Goal: Information Seeking & Learning: Learn about a topic

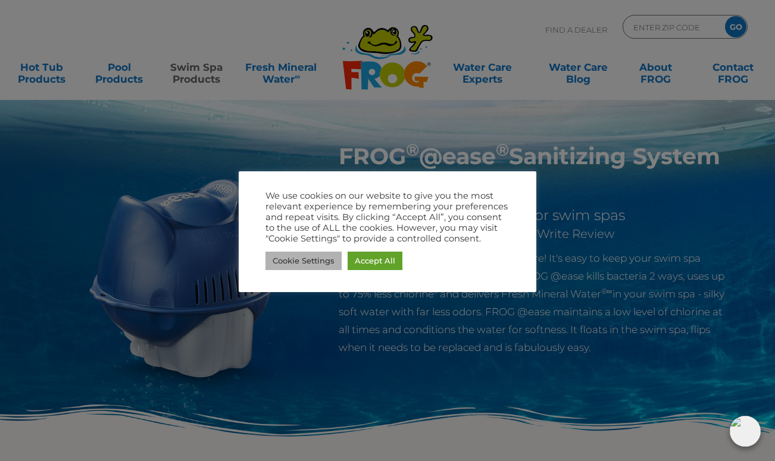
click at [307, 262] on link "Cookie Settings" at bounding box center [304, 261] width 76 height 18
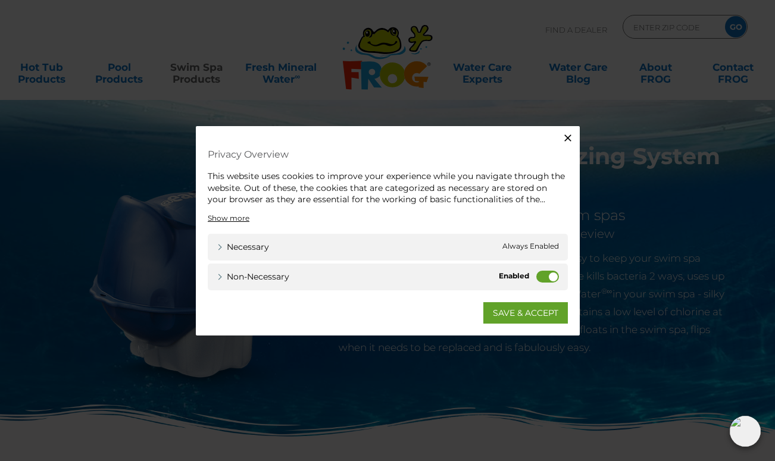
click at [550, 273] on label "Non-necessary" at bounding box center [547, 276] width 23 height 12
click at [0, 0] on input "Non-necessary" at bounding box center [0, 0] width 0 height 0
click at [536, 320] on link "SAVE & ACCEPT" at bounding box center [525, 312] width 85 height 21
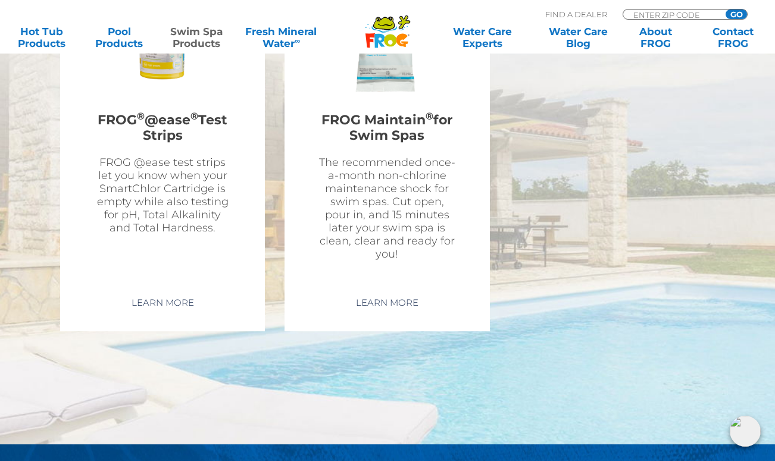
scroll to position [3098, 0]
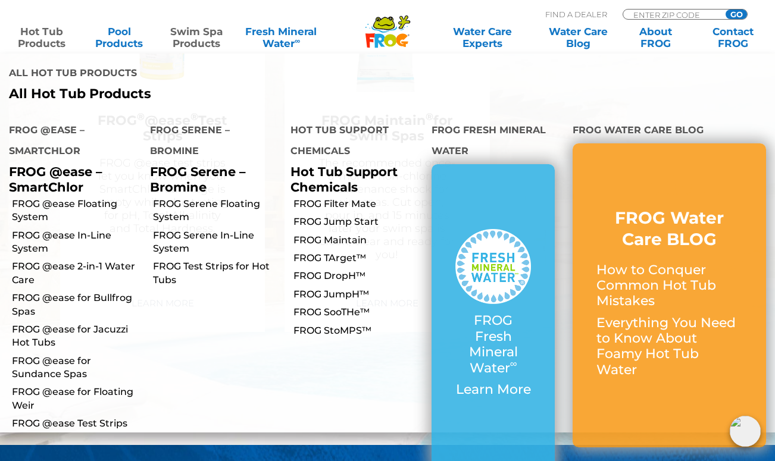
click at [35, 30] on link "Hot Tub Products" at bounding box center [42, 38] width 60 height 24
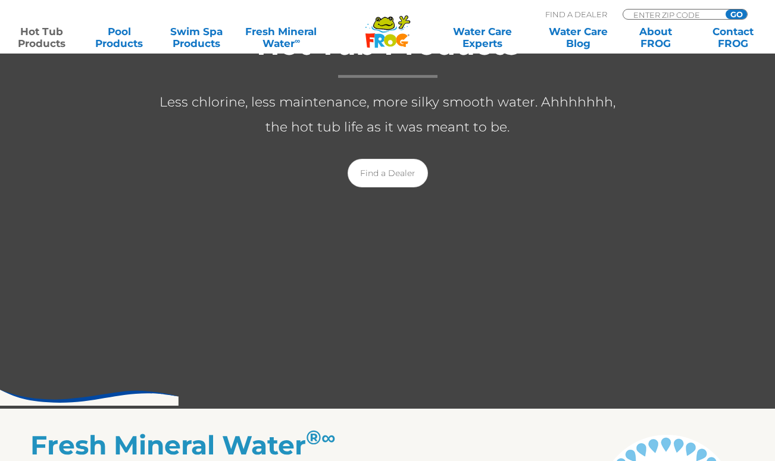
scroll to position [196, 0]
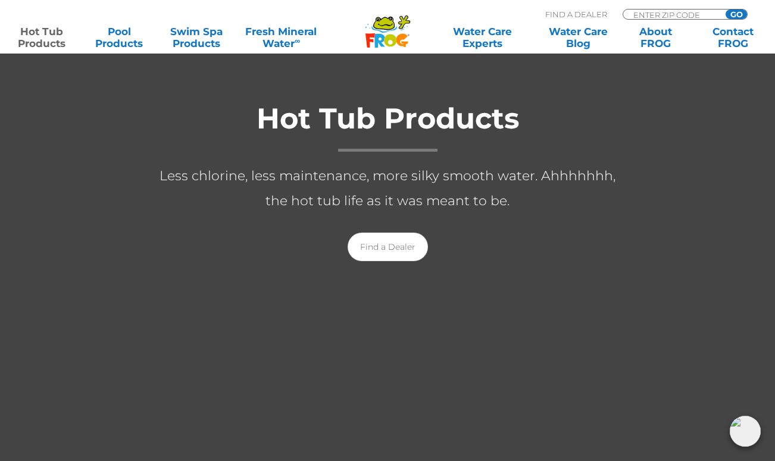
click at [225, 400] on div at bounding box center [387, 193] width 775 height 579
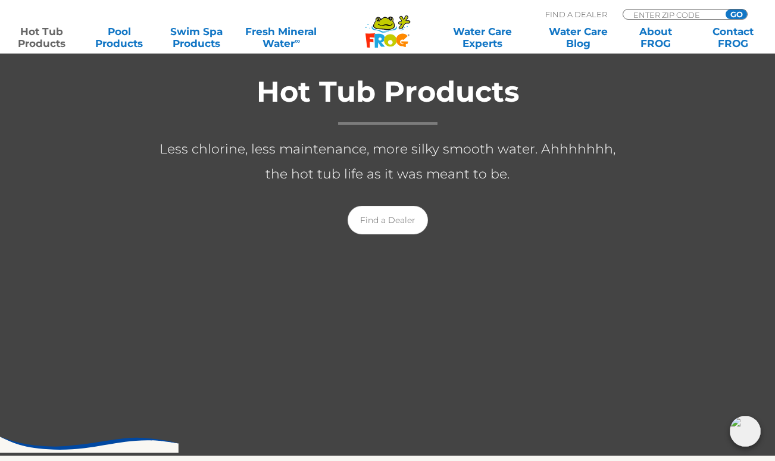
scroll to position [223, 0]
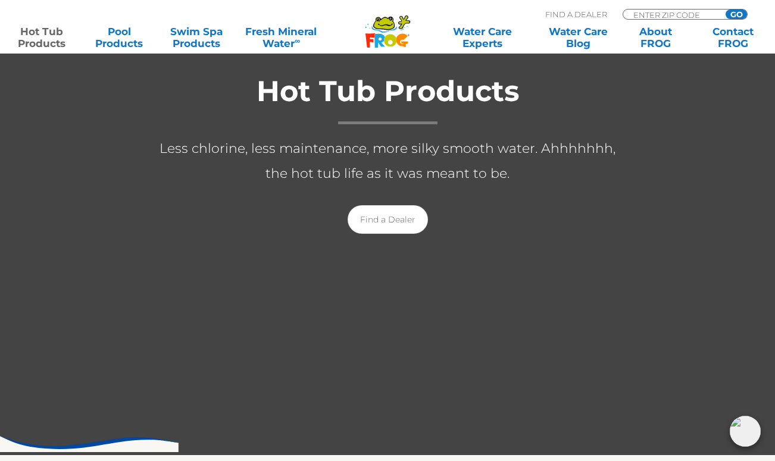
drag, startPoint x: 225, startPoint y: 400, endPoint x: 346, endPoint y: 407, distance: 121.1
click at [346, 407] on div at bounding box center [387, 165] width 775 height 579
click at [136, 174] on div "Hot Tub Products Less chlorine, less maintenance, more silky smooth water. Ahhh…" at bounding box center [387, 151] width 775 height 192
click at [108, 169] on div "Hot Tub Products Less chlorine, less maintenance, more silky smooth water. Ahhh…" at bounding box center [387, 151] width 775 height 192
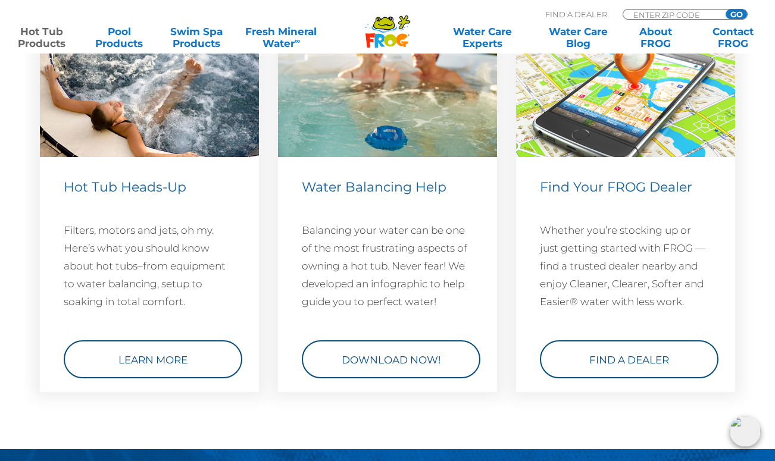
scroll to position [3274, 0]
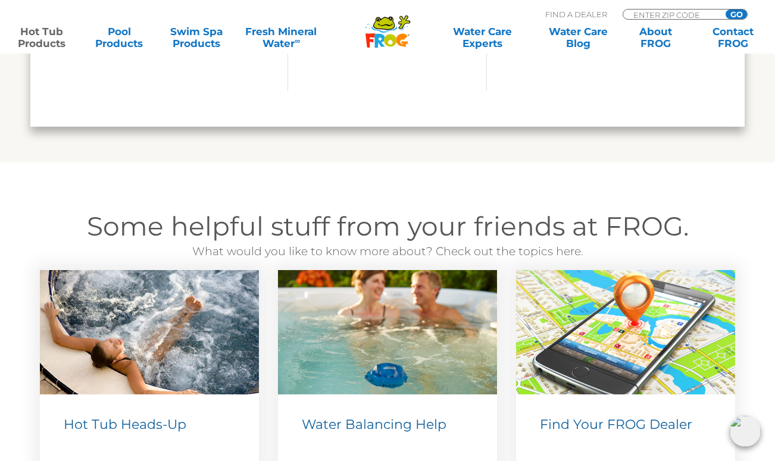
click at [326, 372] on img at bounding box center [387, 332] width 219 height 124
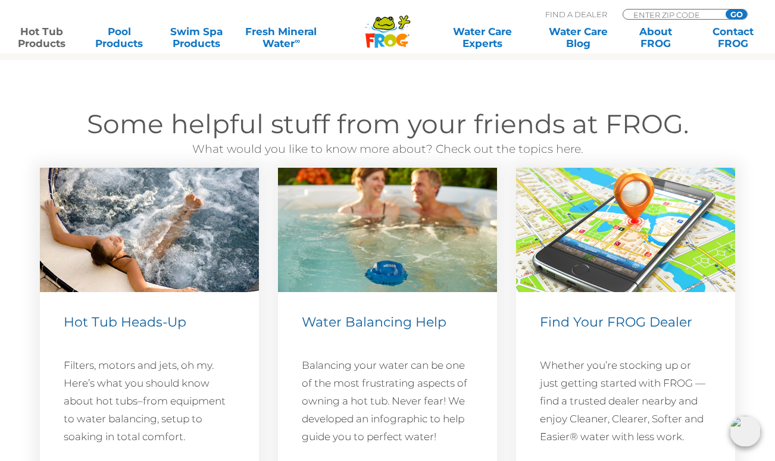
scroll to position [3379, 0]
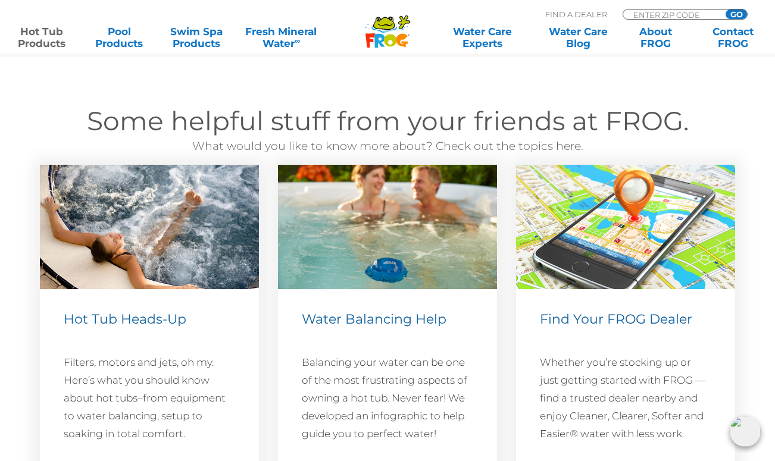
click at [351, 257] on img at bounding box center [387, 227] width 219 height 124
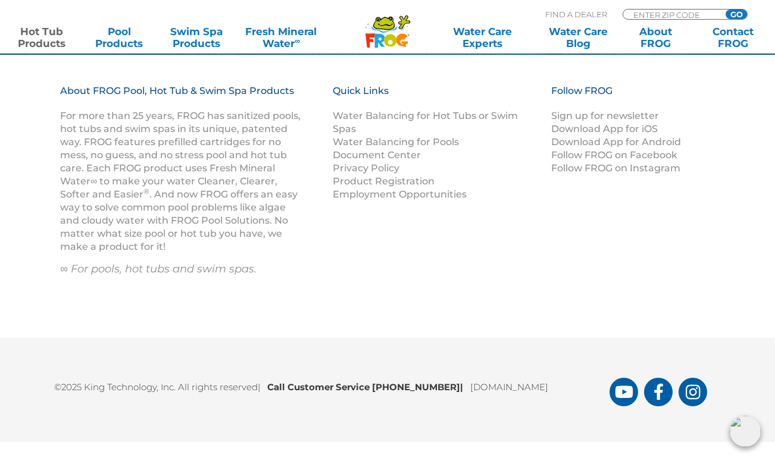
scroll to position [4070, 0]
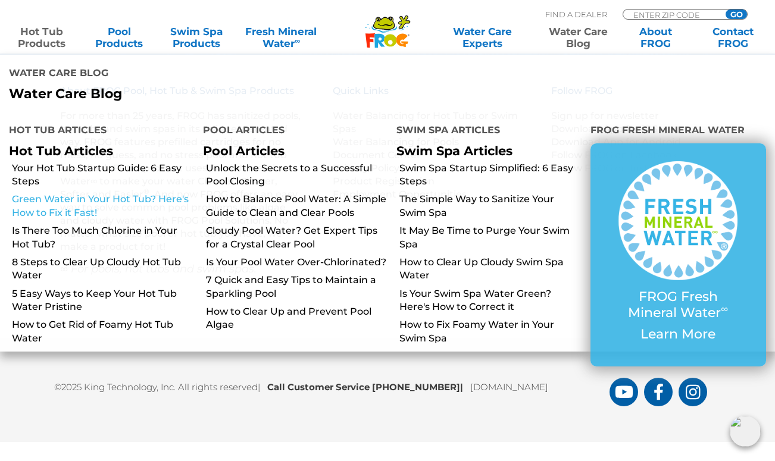
click at [144, 193] on link "Green Water in Your Hot Tub? Here's How to Fix it Fast!" at bounding box center [103, 206] width 182 height 27
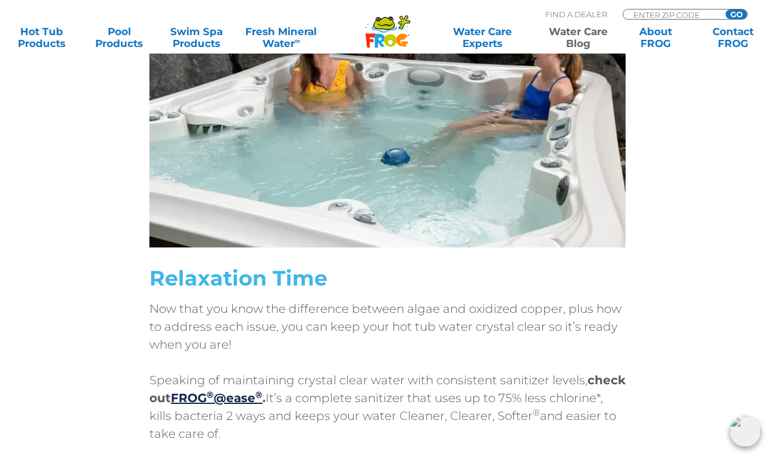
scroll to position [5104, 0]
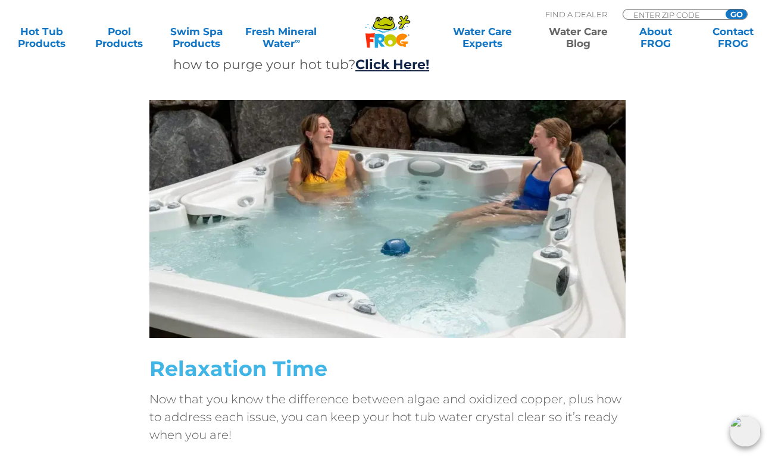
drag, startPoint x: 323, startPoint y: 244, endPoint x: 729, endPoint y: 474, distance: 466.9
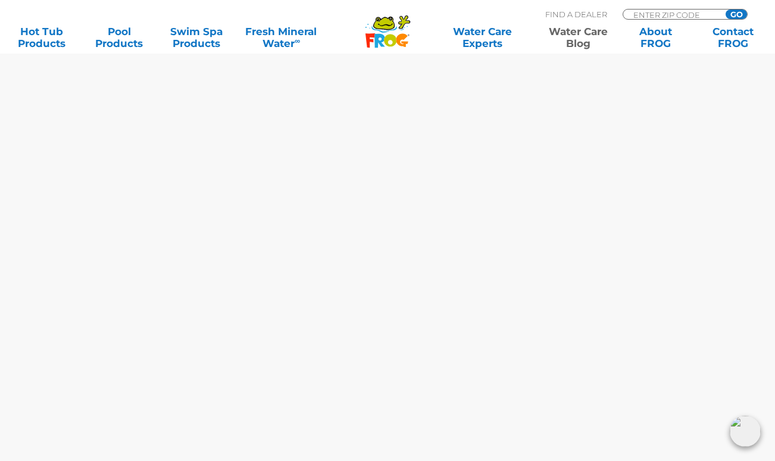
scroll to position [6381, 0]
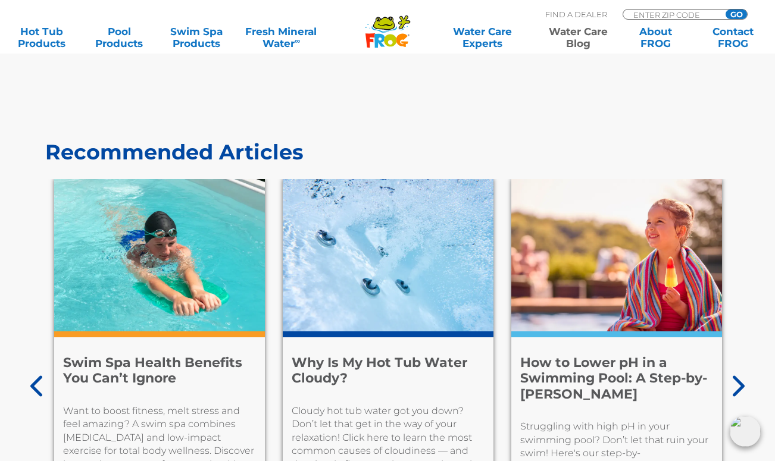
click at [738, 375] on icon at bounding box center [737, 387] width 15 height 24
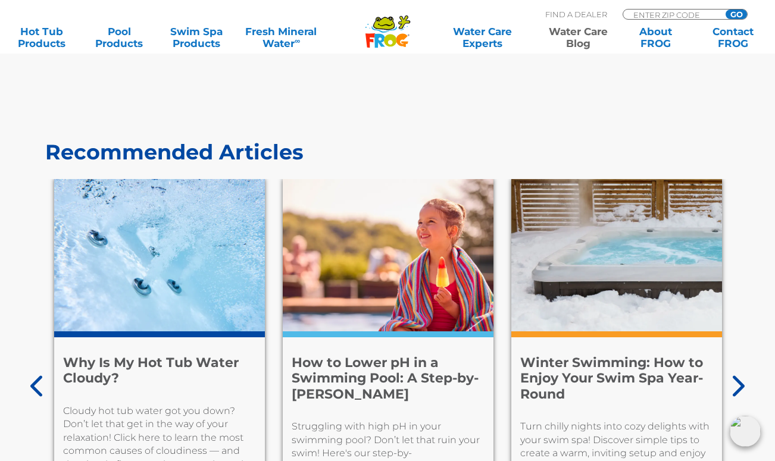
click at [738, 375] on icon at bounding box center [737, 387] width 15 height 24
click at [572, 257] on img at bounding box center [616, 255] width 211 height 152
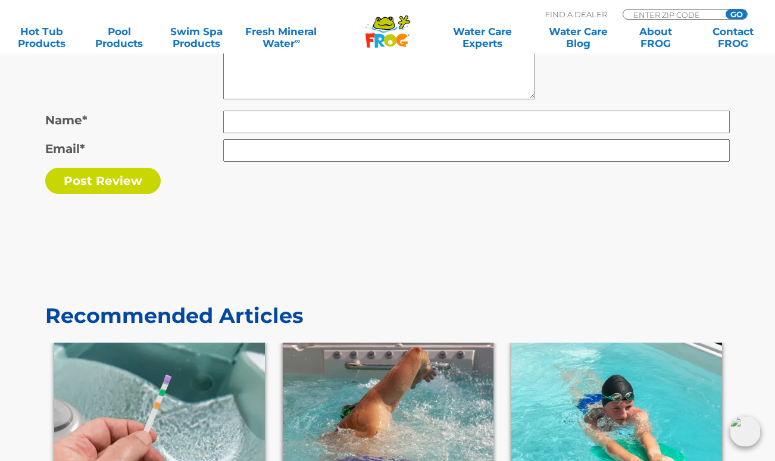
scroll to position [4307, 0]
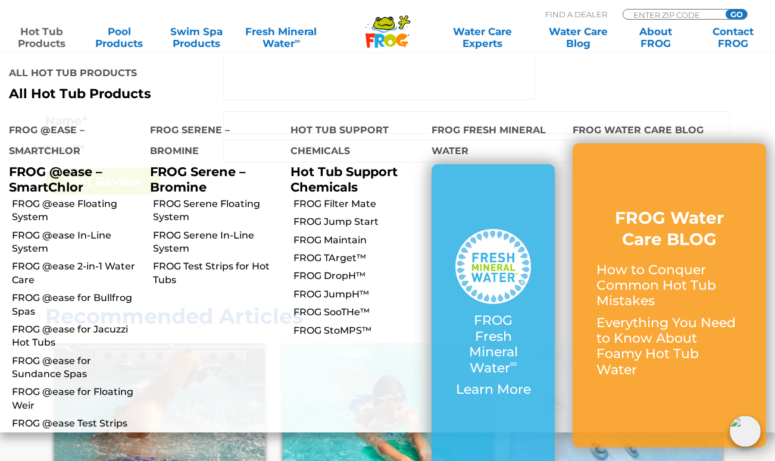
click at [44, 37] on link "Hot Tub Products" at bounding box center [42, 38] width 60 height 24
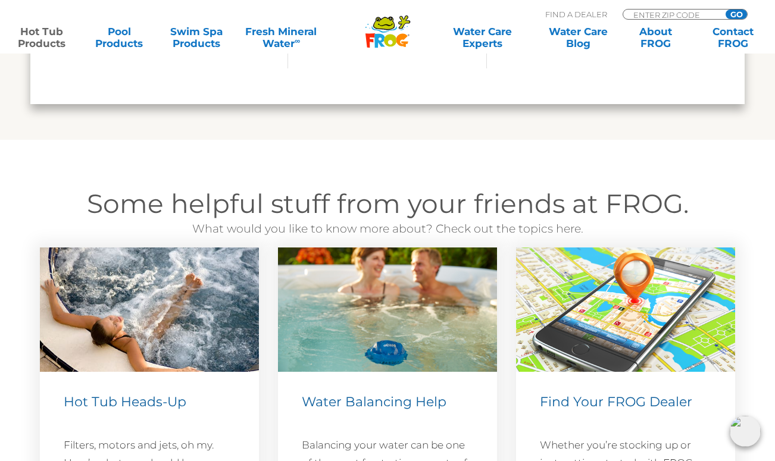
scroll to position [3297, 0]
